Goal: Obtain resource: Download file/media

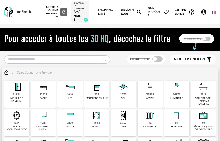
click at [49, 91] on img at bounding box center [43, 87] width 12 height 12
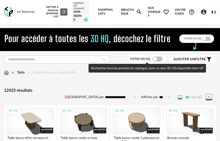
click at [158, 61] on span at bounding box center [158, 58] width 10 height 5
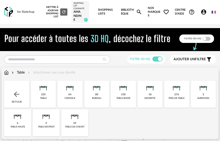
click at [123, 93] on div "158 table basse" at bounding box center [123, 94] width 25 height 27
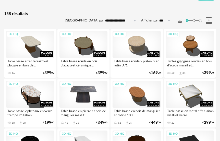
scroll to position [102, 0]
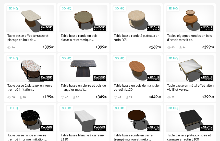
click at [83, 69] on div "3D HQ" at bounding box center [84, 68] width 48 height 27
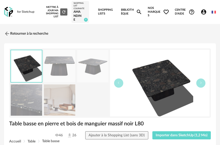
click at [61, 96] on img at bounding box center [59, 100] width 31 height 32
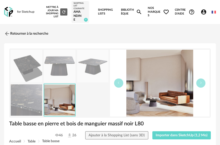
click at [101, 71] on img at bounding box center [92, 66] width 31 height 32
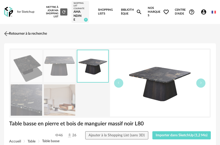
click at [6, 31] on img at bounding box center [6, 33] width 7 height 7
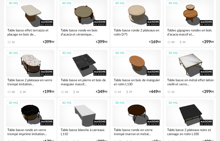
scroll to position [102, 0]
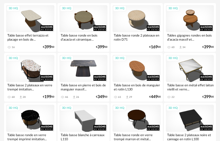
click at [73, 67] on div "3D HQ" at bounding box center [84, 68] width 48 height 27
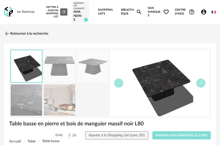
click at [168, 136] on span "Importer dans SketchUp (1,2 Mo)" at bounding box center [182, 136] width 52 height 4
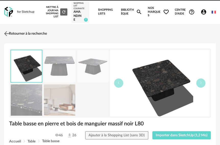
click at [4, 36] on img at bounding box center [6, 33] width 7 height 7
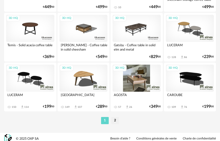
scroll to position [1242, 0]
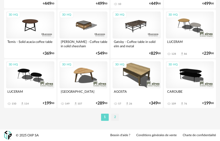
click at [116, 118] on li "2" at bounding box center [115, 117] width 8 height 7
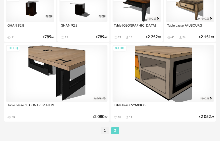
scroll to position [774, 0]
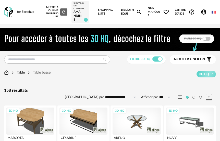
click at [4, 76] on div "Table Table basse 3D HQ" at bounding box center [110, 73] width 212 height 7
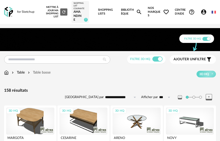
click at [7, 72] on img at bounding box center [6, 72] width 5 height 5
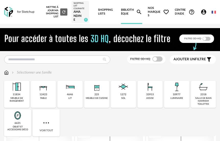
click at [52, 91] on div "12423 table" at bounding box center [43, 94] width 25 height 27
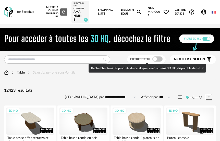
click at [160, 59] on span at bounding box center [158, 58] width 10 height 5
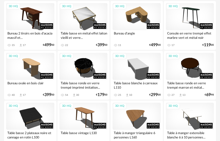
scroll to position [307, 0]
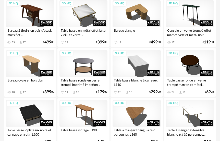
click at [89, 69] on div "3D HQ" at bounding box center [84, 63] width 48 height 27
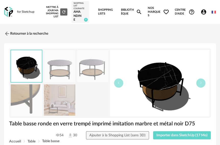
click at [66, 102] on img at bounding box center [59, 100] width 31 height 32
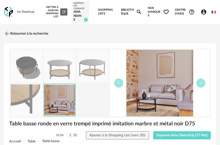
click at [90, 76] on img at bounding box center [92, 66] width 31 height 32
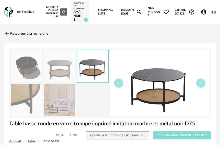
click at [183, 133] on button "Importer dans SketchUp (17 Mo)" at bounding box center [182, 136] width 58 height 8
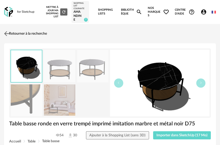
click at [6, 37] on img at bounding box center [6, 33] width 7 height 7
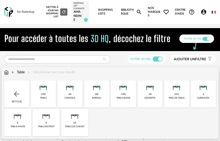
click at [5, 72] on img at bounding box center [6, 72] width 5 height 5
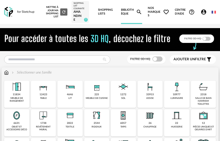
click at [21, 117] on img at bounding box center [16, 115] width 12 height 12
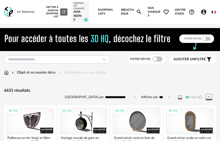
click at [157, 57] on span at bounding box center [158, 58] width 10 height 5
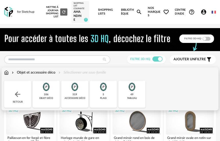
click at [135, 96] on div "49 tableau" at bounding box center [132, 94] width 27 height 27
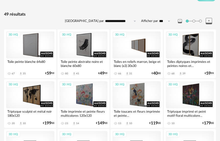
scroll to position [77, 0]
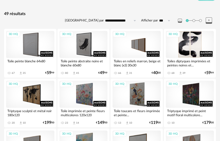
click at [192, 51] on div "3D HQ" at bounding box center [190, 44] width 48 height 27
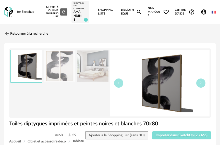
click at [190, 134] on span "Importer dans SketchUp (2,7 Mo)" at bounding box center [182, 136] width 52 height 4
